Goal: Find contact information: Find contact information

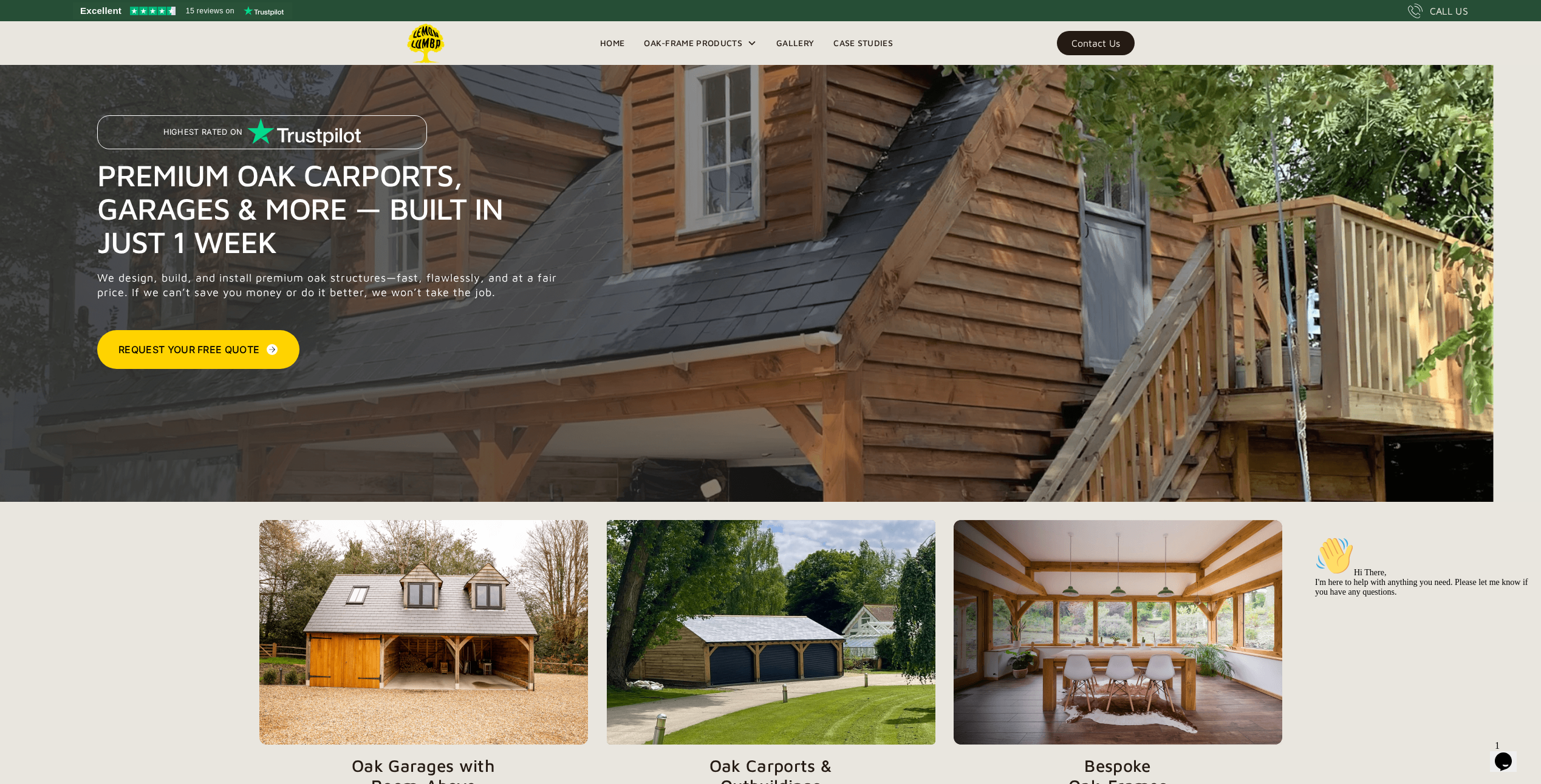
click at [1098, 43] on div "Contact Us" at bounding box center [1095, 43] width 48 height 9
